Goal: Task Accomplishment & Management: Complete application form

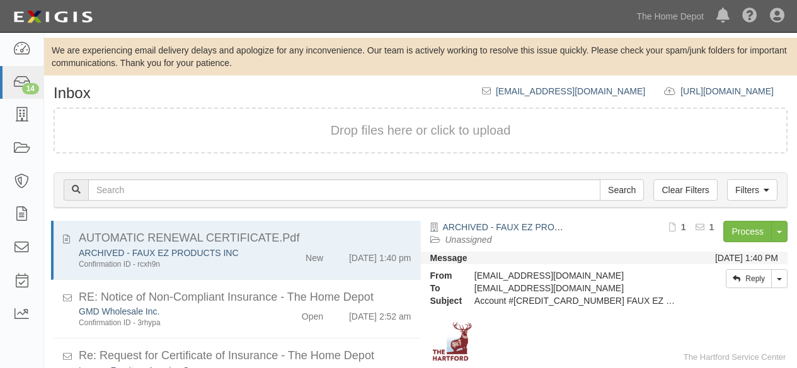
scroll to position [86, 0]
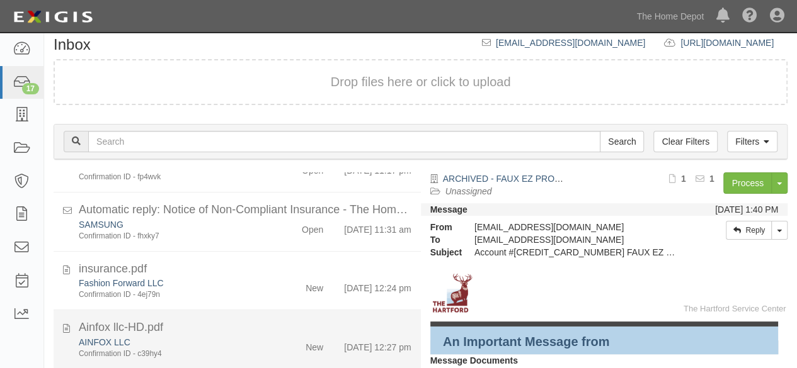
scroll to position [86, 0]
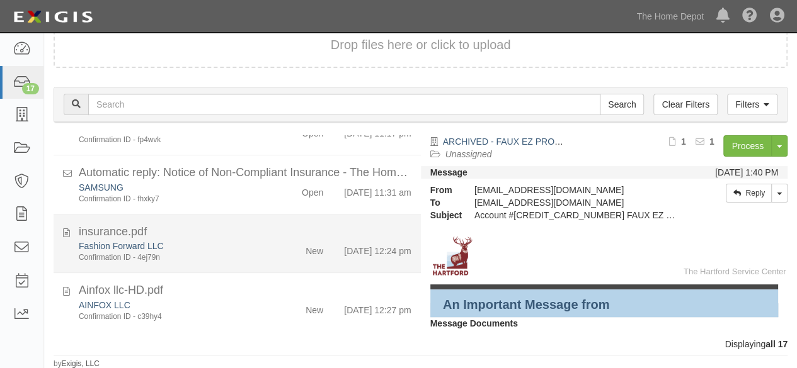
click at [260, 240] on div "Fashion Forward LLC Confirmation ID - 4ej79n" at bounding box center [171, 251] width 205 height 23
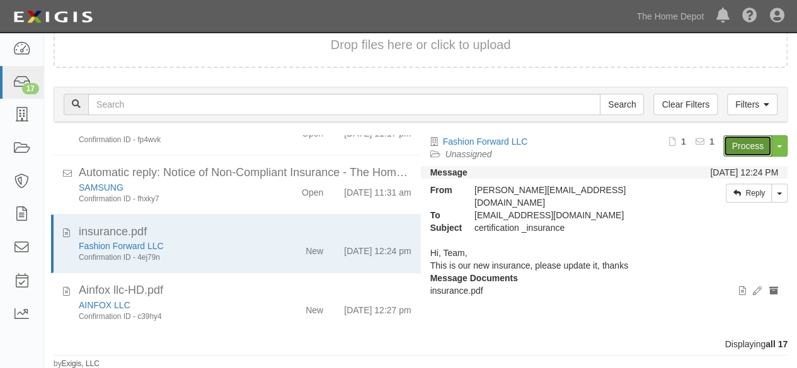
click at [751, 146] on link "Process" at bounding box center [747, 145] width 49 height 21
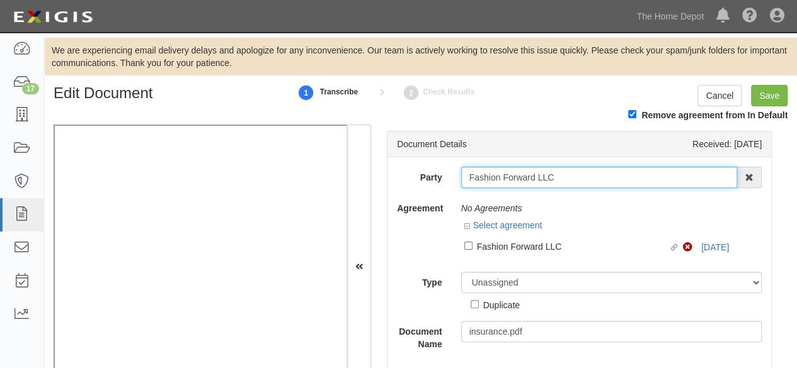
click at [562, 176] on input "Fashion Forward LLC" at bounding box center [599, 177] width 277 height 21
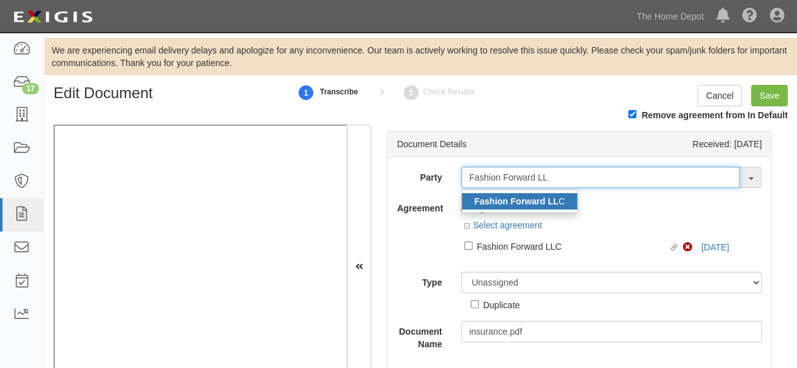
type input "Fashion Forward LL"
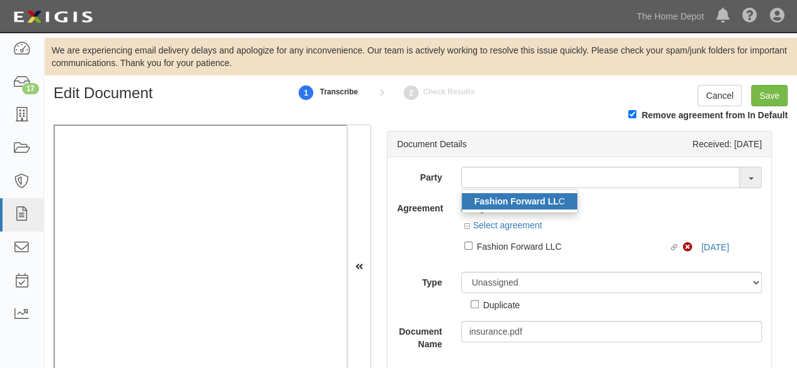
click at [530, 198] on strong "Fashion Forward LL" at bounding box center [516, 202] width 84 height 10
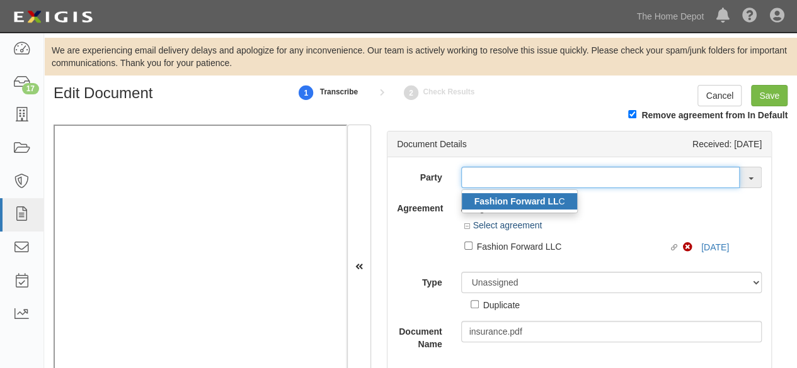
type input "Fashion Forward LLC"
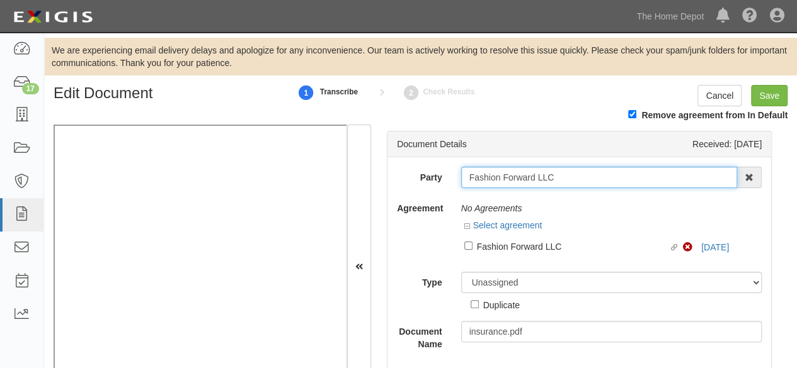
click at [492, 178] on input "Fashion Forward LLC" at bounding box center [599, 177] width 277 height 21
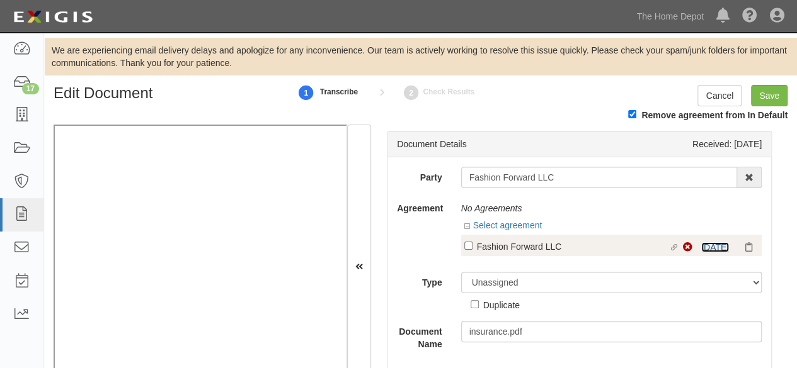
click at [707, 247] on link "10/19/24" at bounding box center [715, 248] width 28 height 10
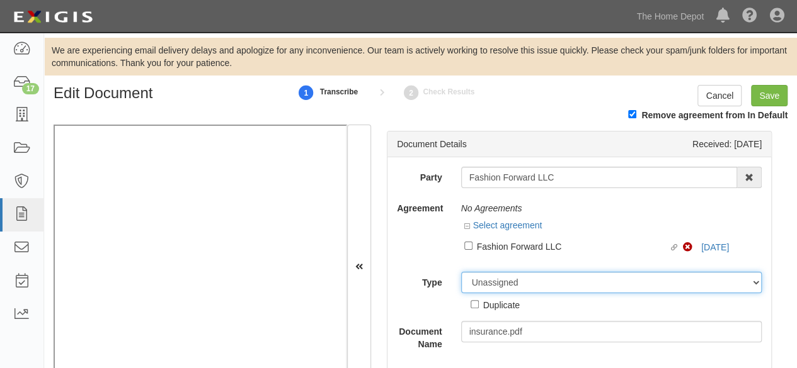
click at [501, 280] on select "Unassigned Binder Cancellation Notice Certificate Contract Endorsement Insuranc…" at bounding box center [611, 282] width 301 height 21
select select "OtherDetail"
click at [461, 272] on select "Unassigned Binder Cancellation Notice Certificate Contract Endorsement Insuranc…" at bounding box center [611, 282] width 301 height 21
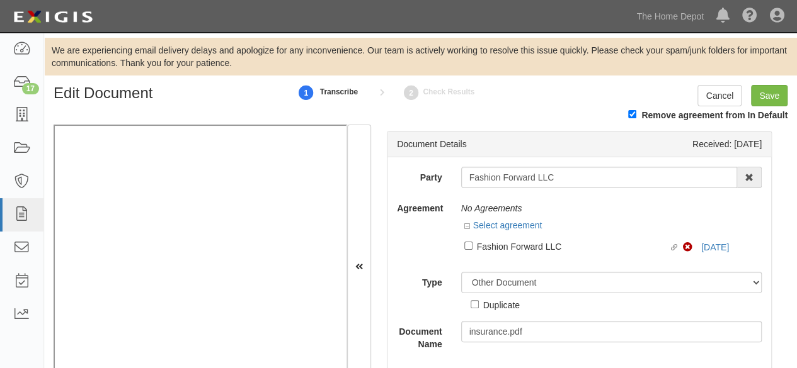
click at [496, 305] on div "Duplicate" at bounding box center [501, 305] width 37 height 14
click at [479, 305] on input "Duplicate" at bounding box center [475, 304] width 8 height 8
checkbox input "true"
drag, startPoint x: 761, startPoint y: 95, endPoint x: 603, endPoint y: 26, distance: 172.6
click at [738, 88] on div "Cancel Save" at bounding box center [742, 95] width 90 height 21
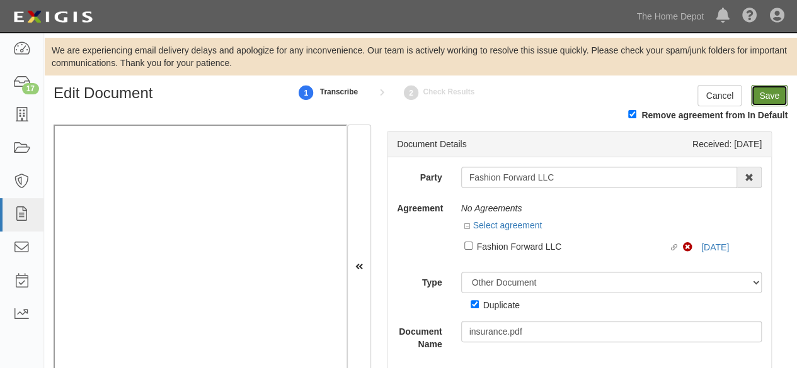
click at [765, 93] on input "Save" at bounding box center [769, 95] width 37 height 21
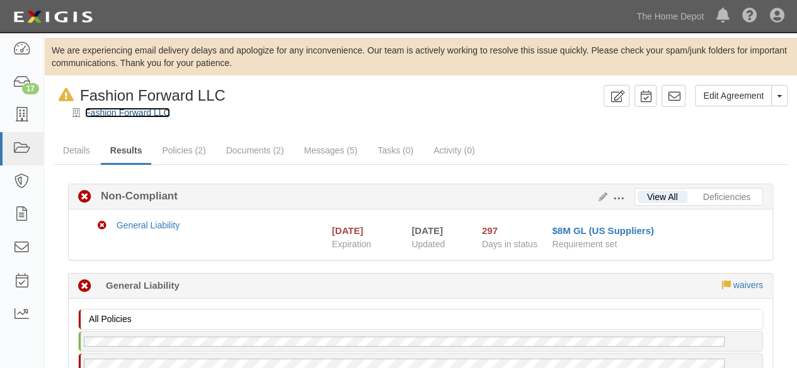
click at [125, 112] on link "Fashion Forward LLC" at bounding box center [127, 113] width 85 height 10
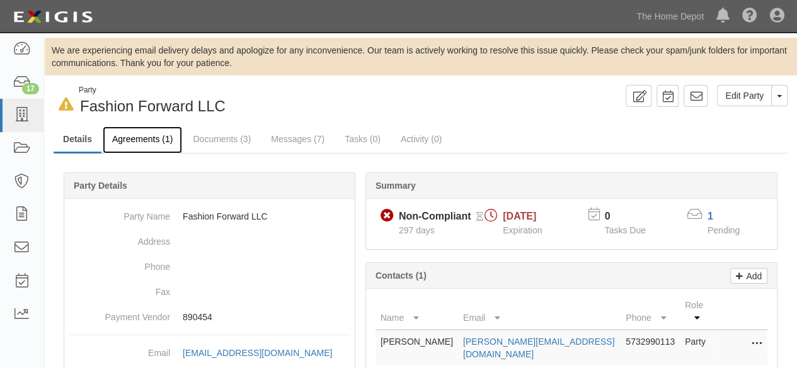
click at [137, 140] on link "Agreements (1)" at bounding box center [142, 140] width 79 height 27
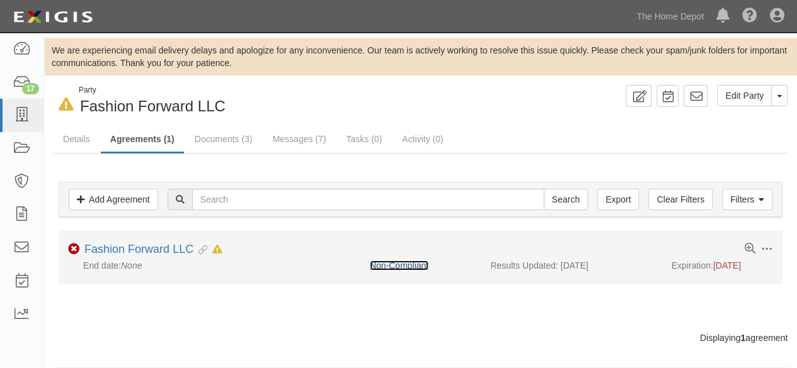
click at [375, 267] on link "Non-Compliant" at bounding box center [399, 266] width 59 height 10
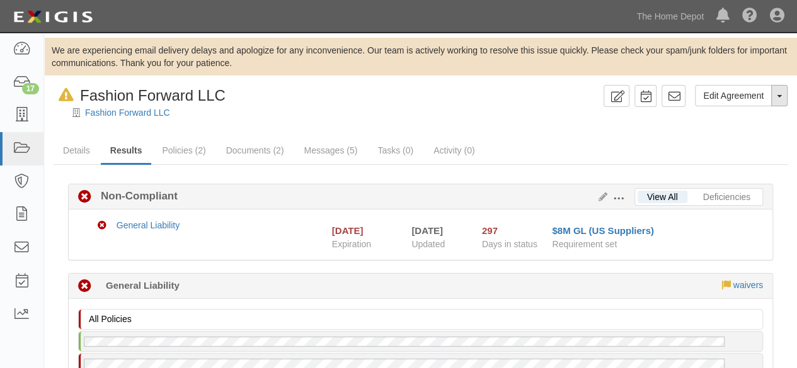
click at [780, 98] on button "Toggle Agreement Dropdown" at bounding box center [779, 95] width 16 height 21
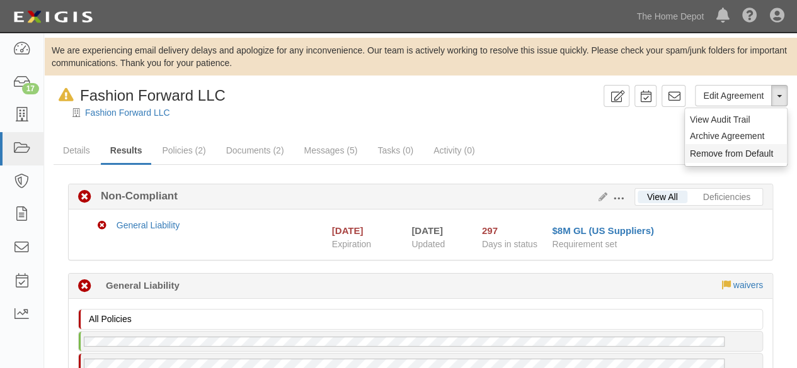
click at [702, 155] on button "Remove from Default" at bounding box center [736, 153] width 102 height 19
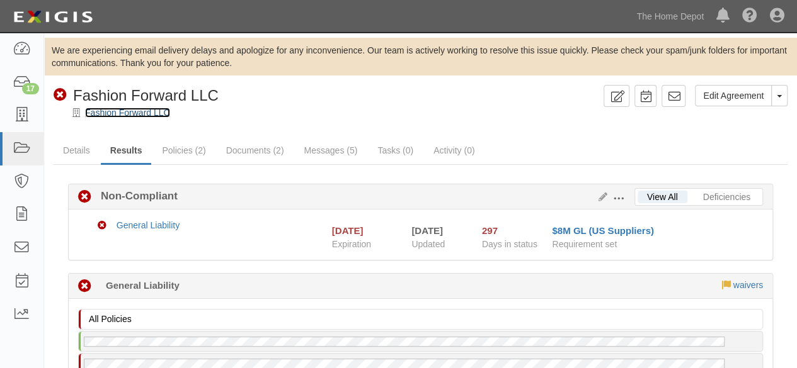
click at [135, 113] on link "Fashion Forward LLC" at bounding box center [127, 113] width 85 height 10
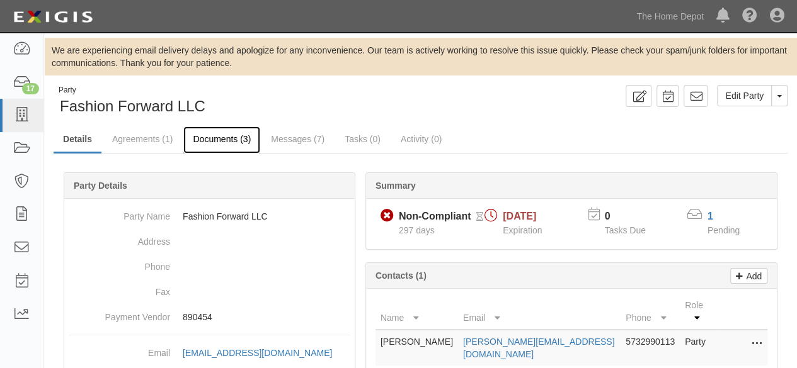
click at [224, 139] on link "Documents (3)" at bounding box center [221, 140] width 77 height 27
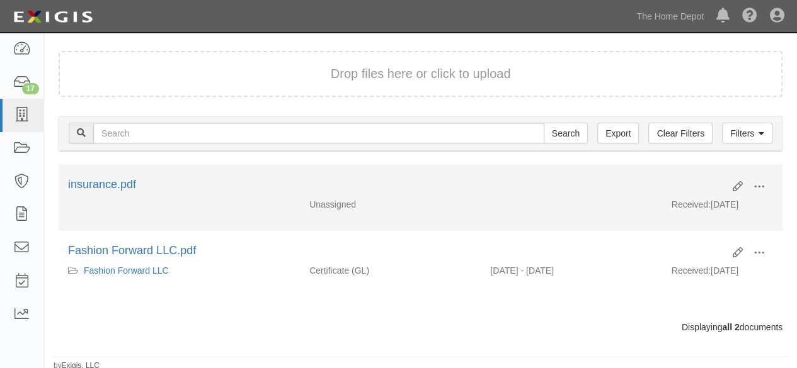
scroll to position [122, 0]
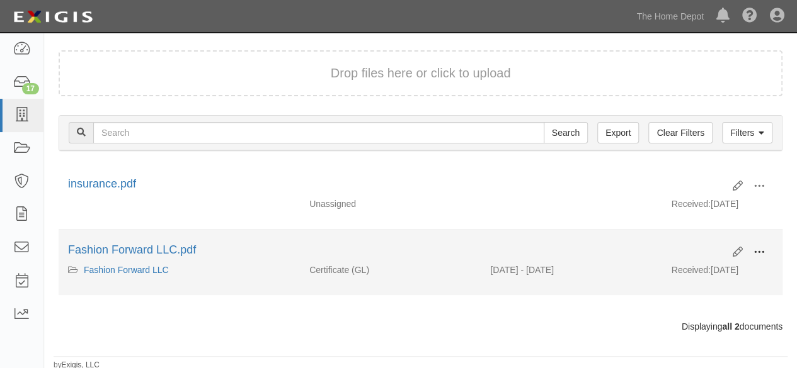
drag, startPoint x: 762, startPoint y: 251, endPoint x: 713, endPoint y: 262, distance: 50.4
click at [761, 251] on span at bounding box center [758, 252] width 11 height 11
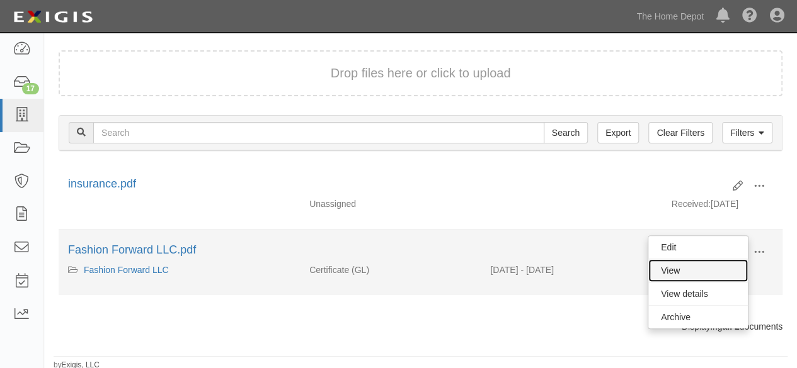
click at [701, 266] on link "View" at bounding box center [698, 271] width 100 height 23
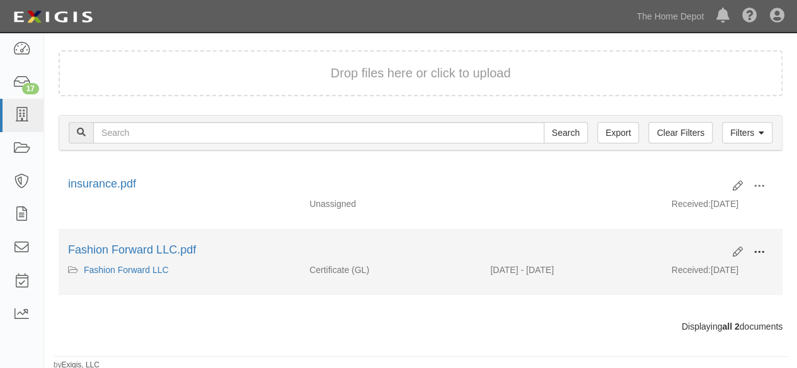
click at [760, 249] on span at bounding box center [758, 252] width 11 height 11
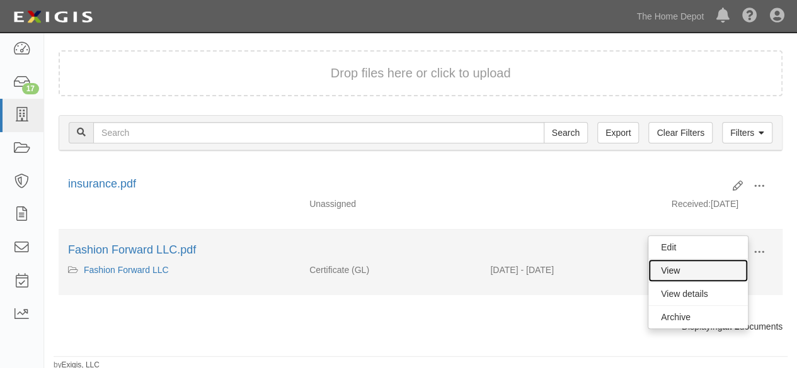
click at [706, 268] on link "View" at bounding box center [698, 271] width 100 height 23
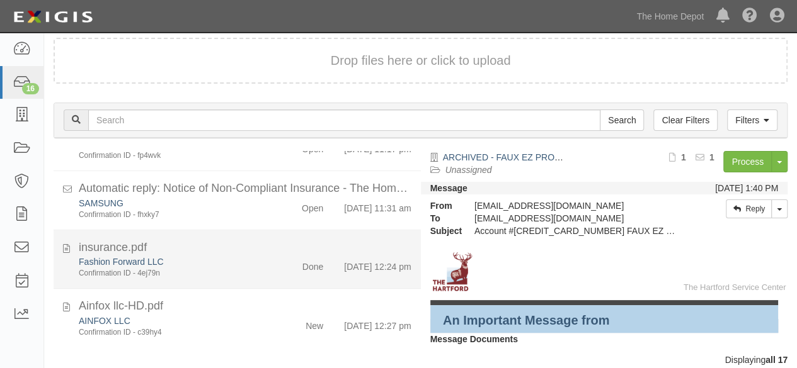
scroll to position [86, 0]
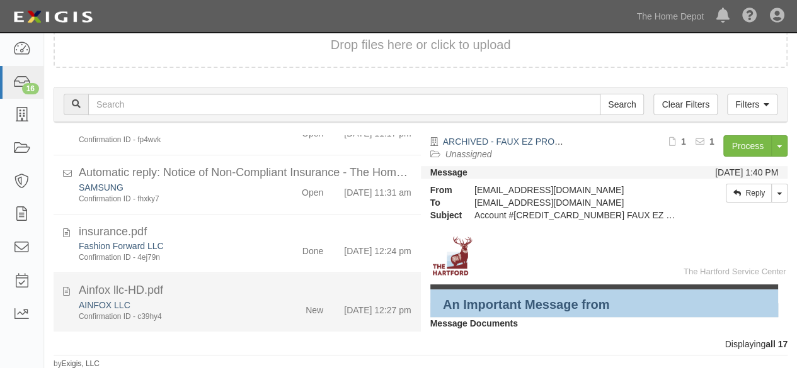
click at [258, 299] on div "AINFOX LLC" at bounding box center [172, 305] width 186 height 13
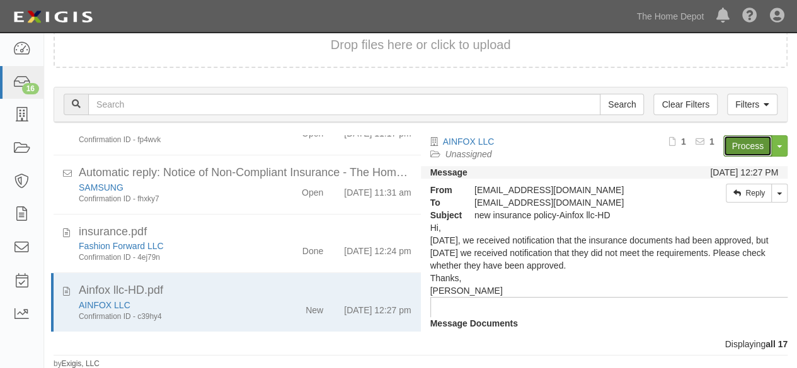
click at [733, 147] on link "Process" at bounding box center [747, 145] width 49 height 21
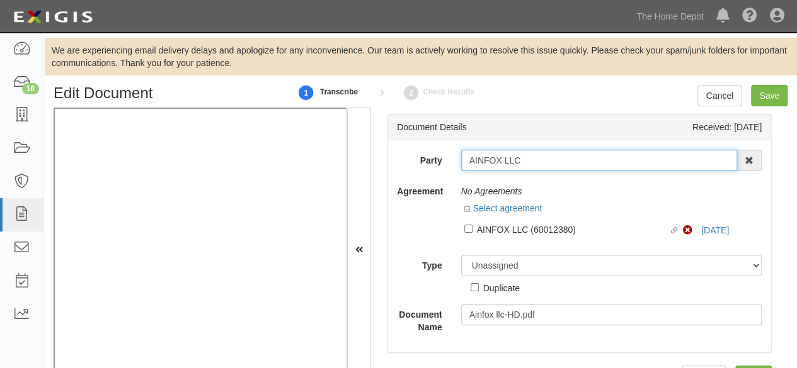
click at [530, 165] on input "AINFOX LLC" at bounding box center [599, 160] width 277 height 21
type input "AINFOX LLC"
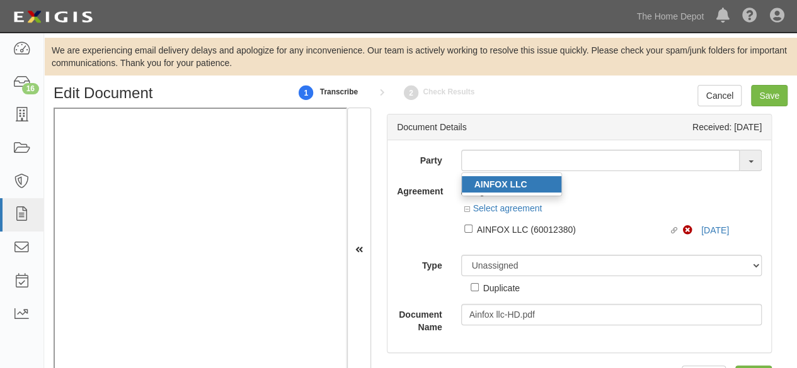
click at [511, 182] on strong "AINFOX LLC" at bounding box center [500, 185] width 53 height 10
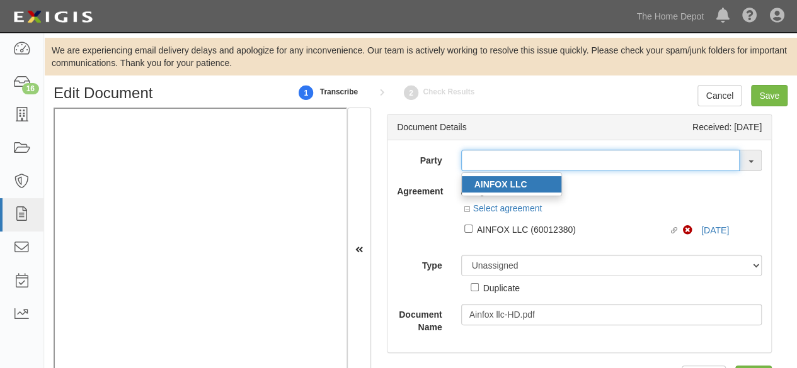
type input "AINFOX LLC"
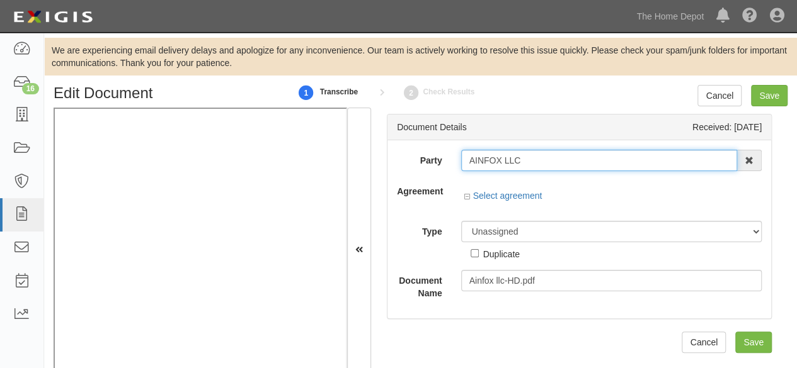
click at [493, 164] on input "AINFOX LLC" at bounding box center [599, 160] width 277 height 21
click at [492, 164] on input "AINFOX LLC" at bounding box center [599, 160] width 277 height 21
click at [491, 164] on input "AINFOX LLC" at bounding box center [599, 160] width 277 height 21
drag, startPoint x: 492, startPoint y: 163, endPoint x: 485, endPoint y: 159, distance: 7.9
click at [485, 159] on input "AINFOX LLC" at bounding box center [599, 160] width 277 height 21
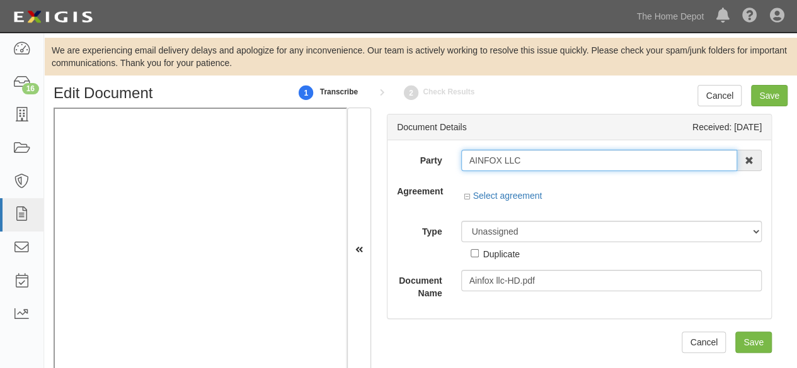
click at [485, 159] on input "AINFOX LLC" at bounding box center [599, 160] width 277 height 21
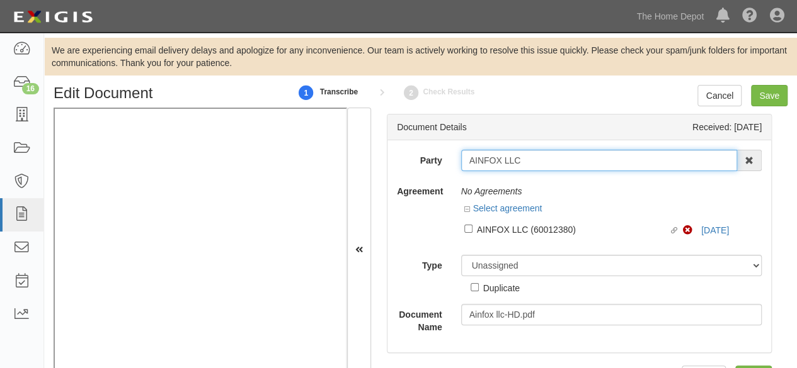
click at [485, 159] on input "AINFOX LLC" at bounding box center [599, 160] width 277 height 21
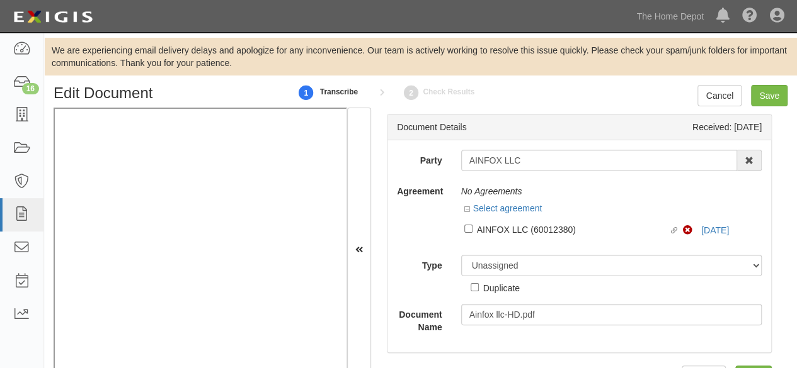
click at [219, 8] on div "Dashboard 16 Inbox Parties Agreements Coverages Documents Messages Tasks Report…" at bounding box center [398, 16] width 778 height 32
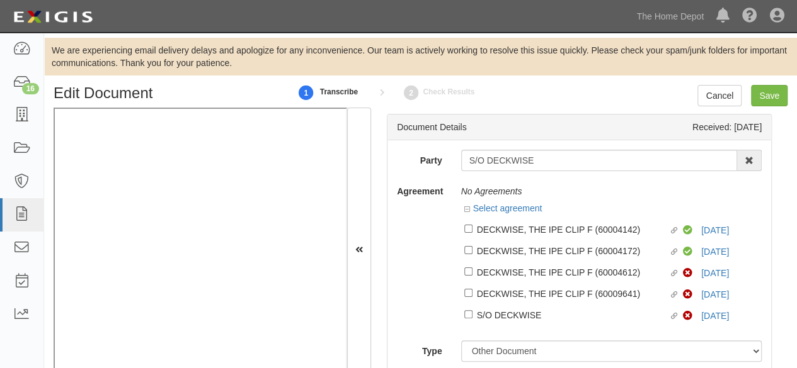
click at [514, 161] on input "S/O DECKWISE" at bounding box center [599, 160] width 277 height 21
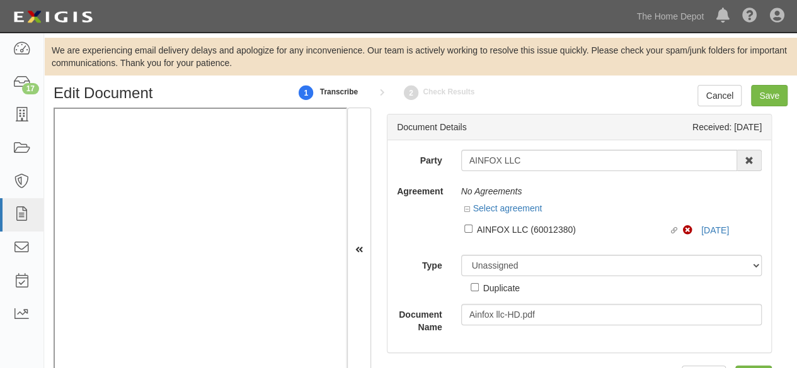
scroll to position [1, 0]
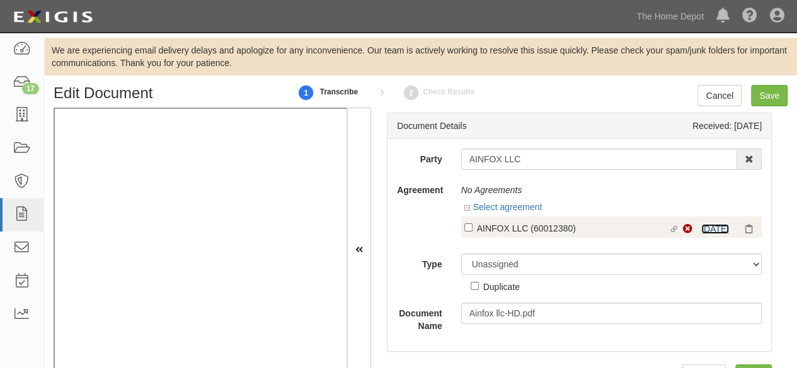
click at [714, 228] on link "[DATE]" at bounding box center [715, 229] width 28 height 10
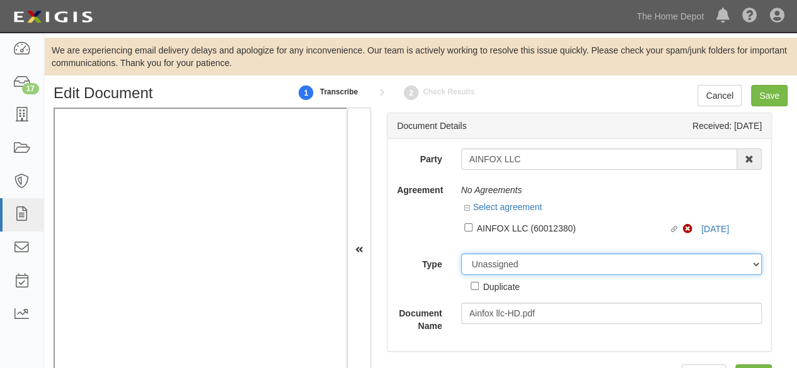
click at [489, 269] on select "Unassigned Binder Cancellation Notice Certificate Contract Endorsement Insuranc…" at bounding box center [611, 264] width 301 height 21
select select "OtherDetail"
click at [461, 254] on select "Unassigned Binder Cancellation Notice Certificate Contract Endorsement Insuranc…" at bounding box center [611, 264] width 301 height 21
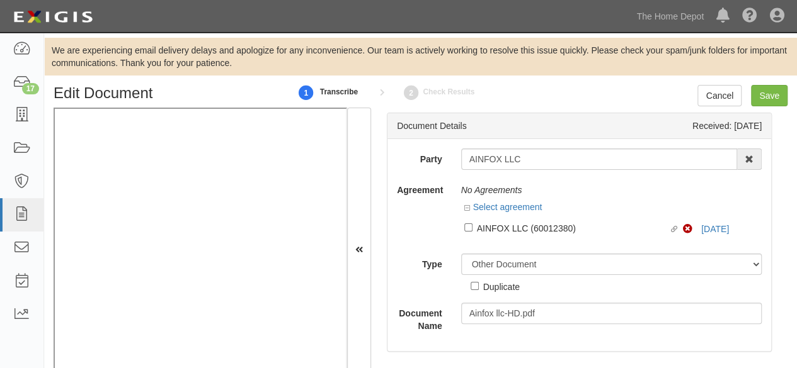
click at [509, 289] on div "Duplicate" at bounding box center [501, 287] width 37 height 14
click at [479, 289] on input "Duplicate" at bounding box center [475, 286] width 8 height 8
checkbox input "true"
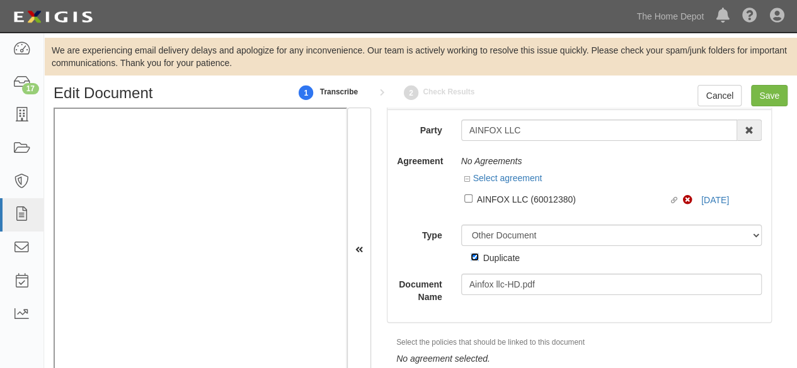
scroll to position [45, 0]
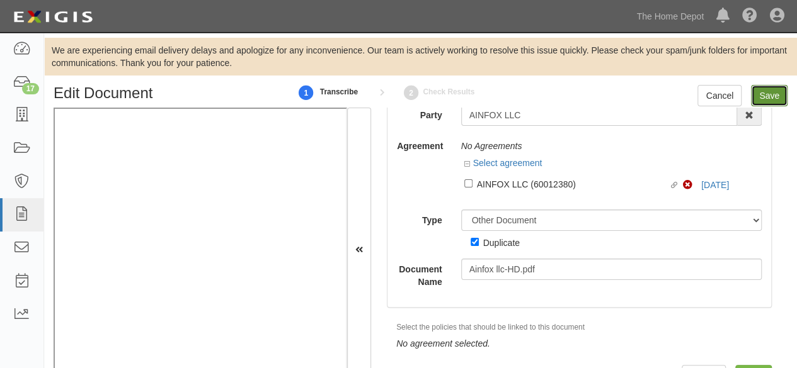
click at [774, 100] on input "Save" at bounding box center [769, 95] width 37 height 21
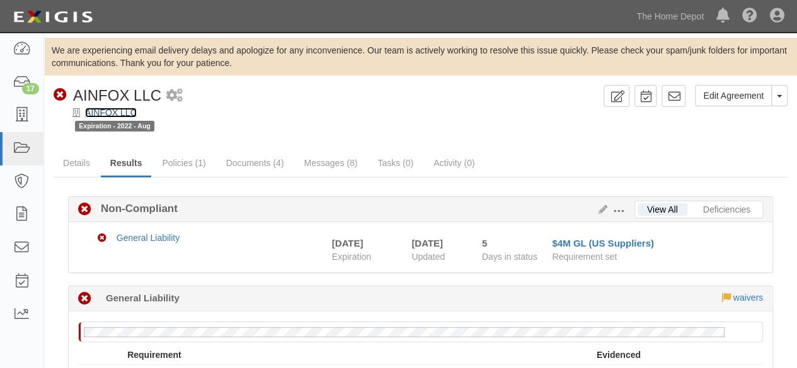
click at [105, 114] on link "AINFOX LLC" at bounding box center [111, 113] width 52 height 10
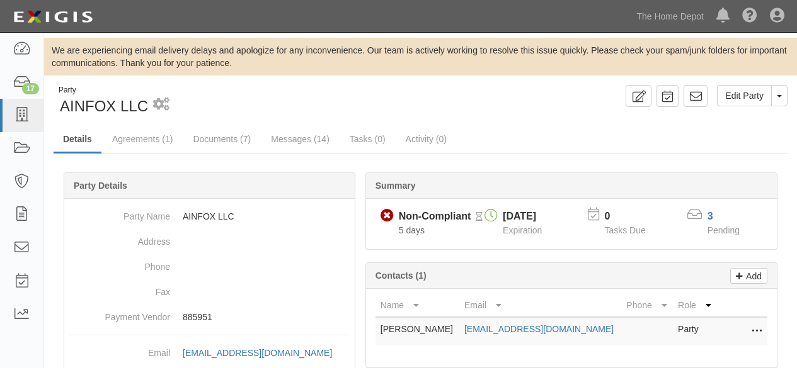
click at [226, 139] on link "Documents (7)" at bounding box center [221, 139] width 77 height 25
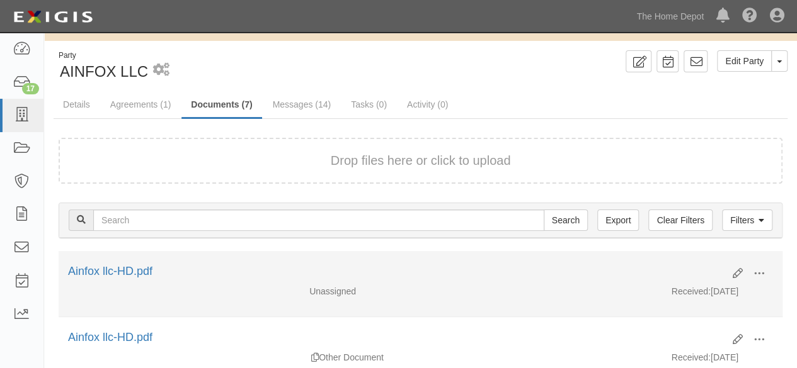
scroll to position [126, 0]
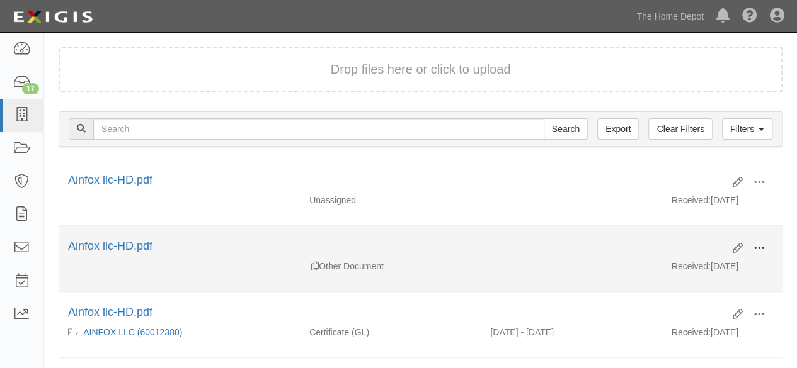
click at [760, 243] on span at bounding box center [758, 248] width 11 height 11
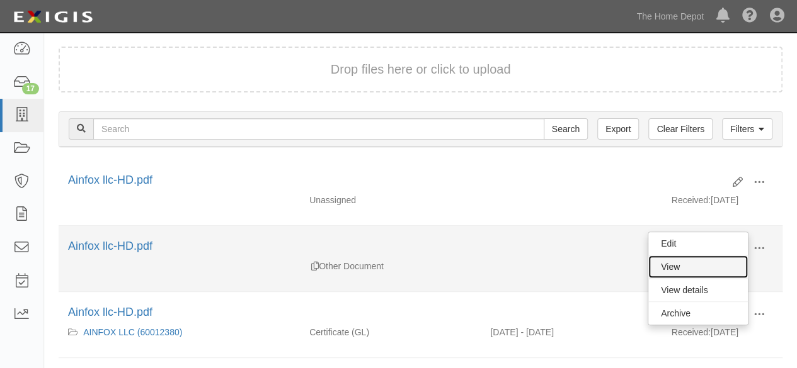
click at [714, 268] on link "View" at bounding box center [698, 267] width 100 height 23
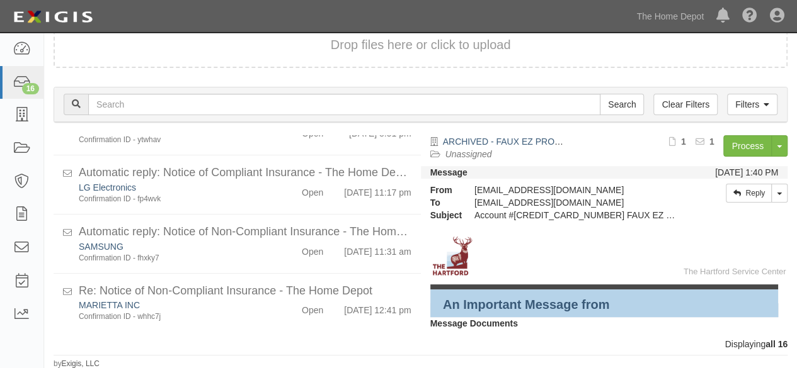
scroll to position [811, 0]
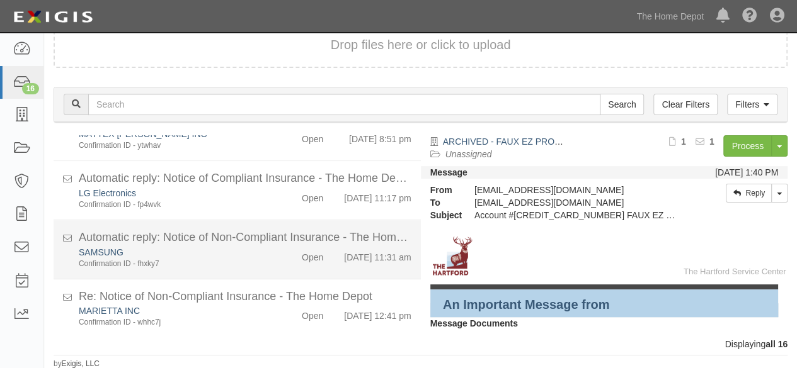
scroll to position [811, 0]
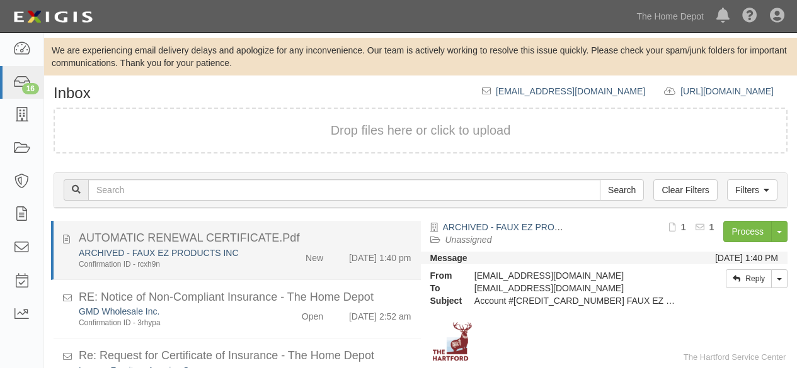
scroll to position [86, 0]
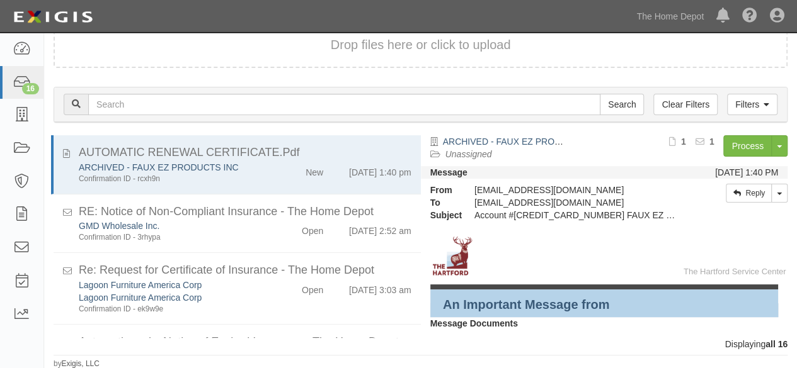
scroll to position [86, 0]
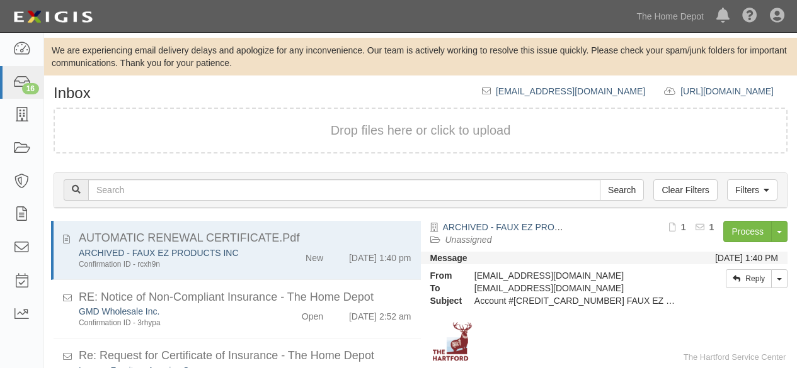
scroll to position [86, 0]
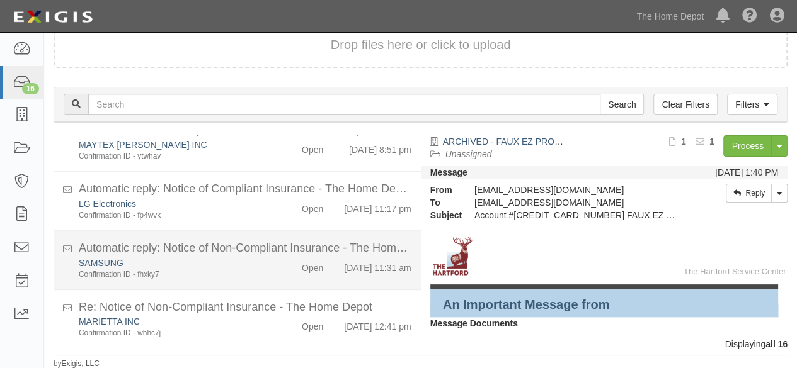
scroll to position [811, 0]
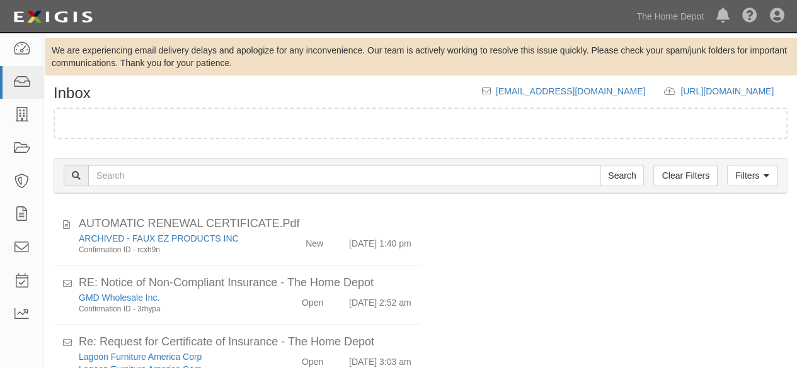
scroll to position [86, 0]
